Goal: Transaction & Acquisition: Purchase product/service

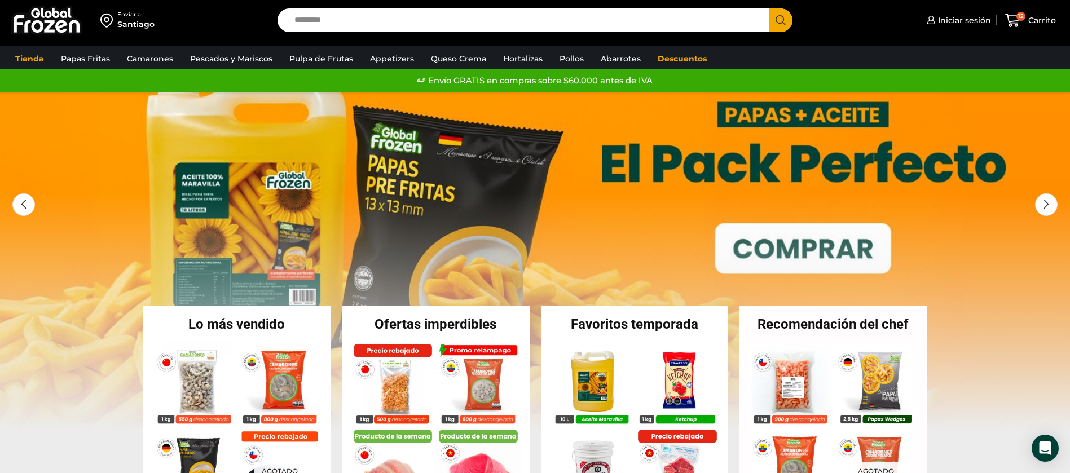
click at [332, 20] on input "Search input" at bounding box center [526, 20] width 475 height 24
click at [668, 65] on link "Descuentos" at bounding box center [682, 58] width 60 height 21
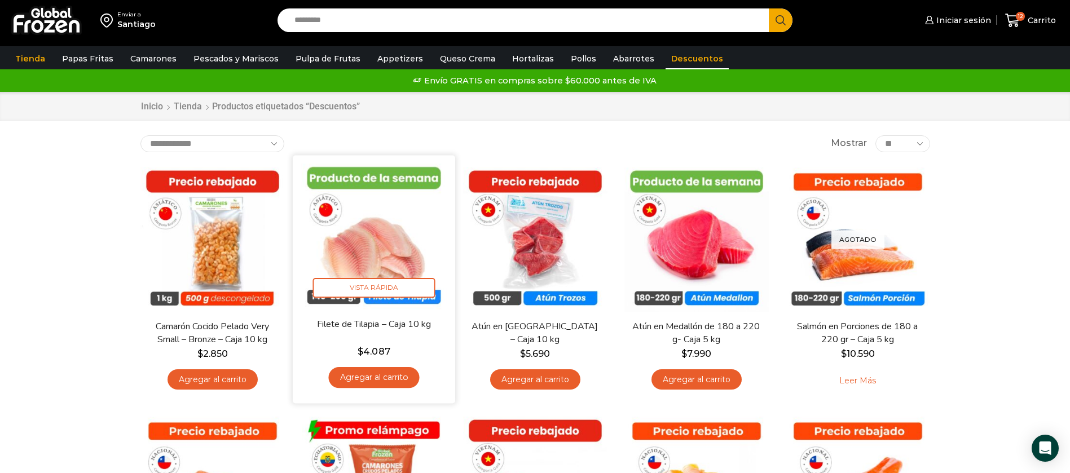
click at [372, 273] on img at bounding box center [374, 237] width 146 height 146
